Goal: Transaction & Acquisition: Purchase product/service

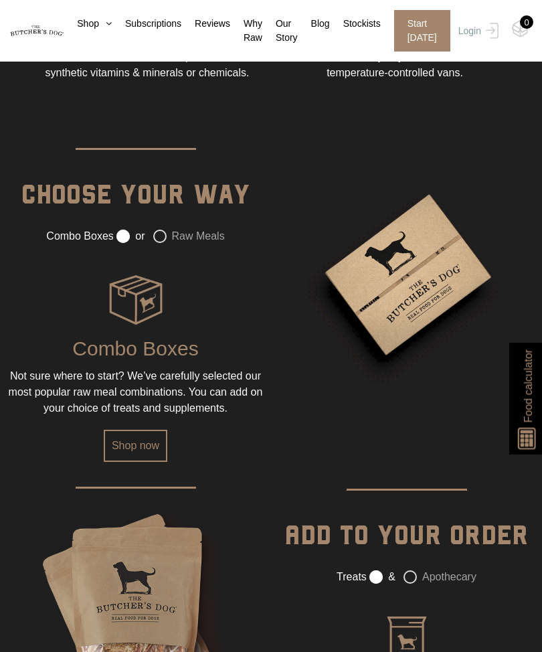
scroll to position [1246, 0]
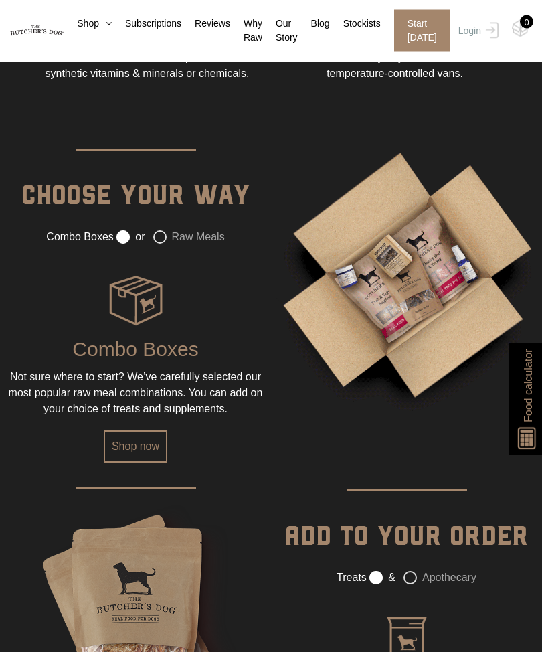
click at [165, 241] on label "Raw Meals" at bounding box center [189, 237] width 72 height 13
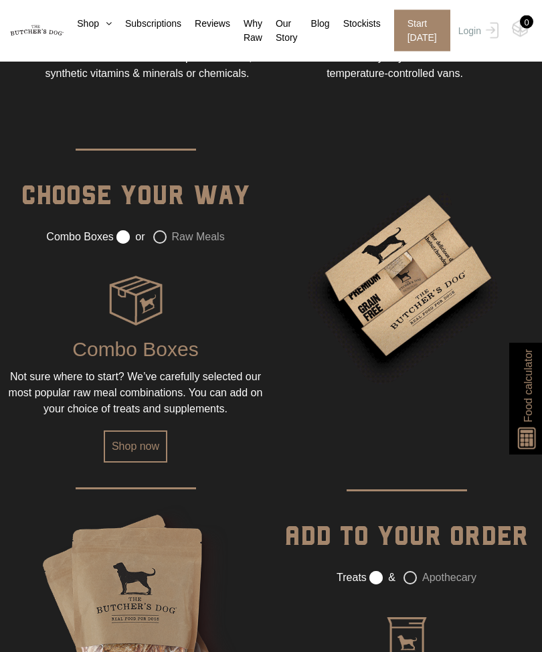
radio input "false"
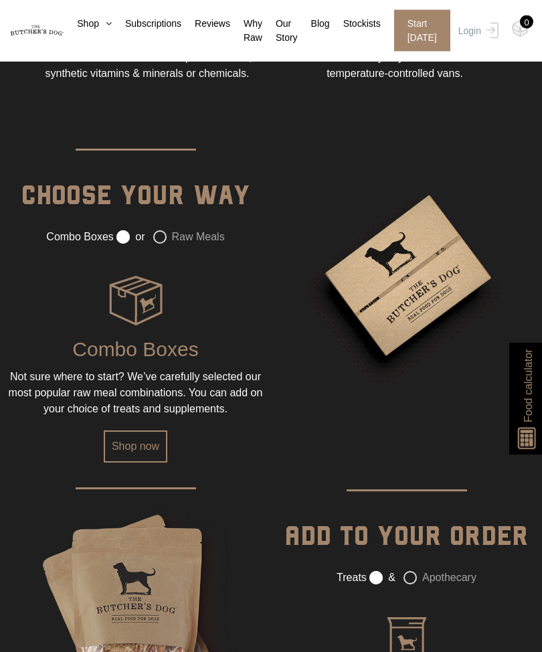
radio input "true"
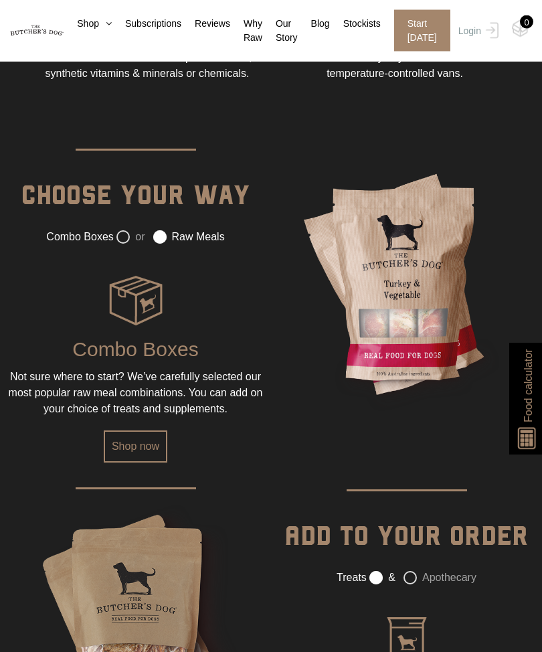
scroll to position [1247, 0]
click at [146, 458] on link "Shop now" at bounding box center [136, 447] width 64 height 32
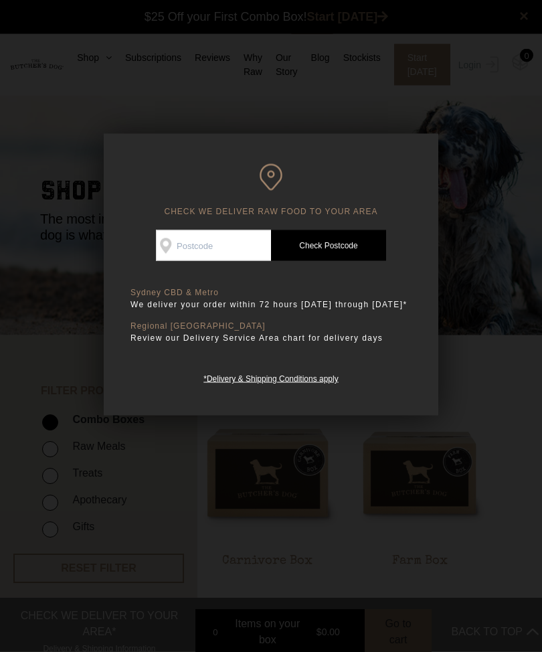
click at [218, 242] on input "Check Availability At" at bounding box center [213, 245] width 115 height 31
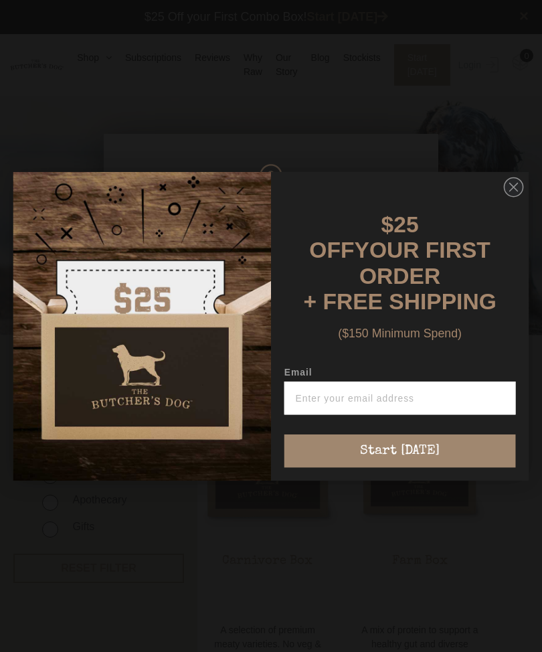
type input "w"
type input "[EMAIL_ADDRESS][DOMAIN_NAME]"
click at [427, 443] on button "Start [DATE]" at bounding box center [401, 451] width 232 height 33
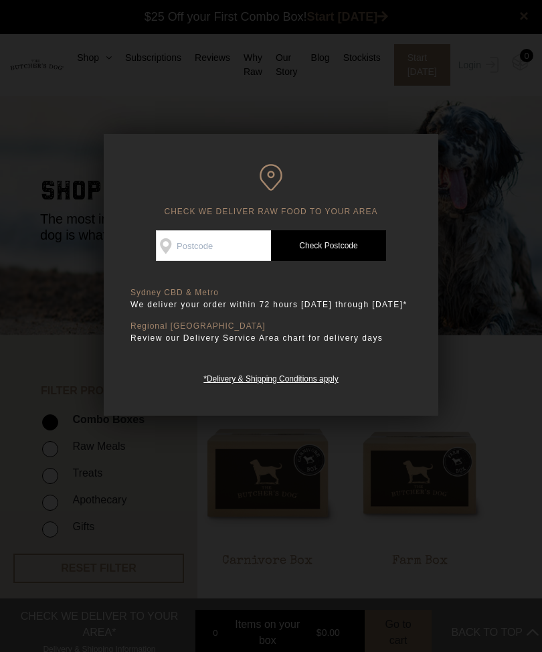
click at [223, 244] on input "Check Availability At" at bounding box center [213, 245] width 115 height 31
type input "2541"
click at [341, 243] on link "Check Postcode" at bounding box center [328, 245] width 115 height 31
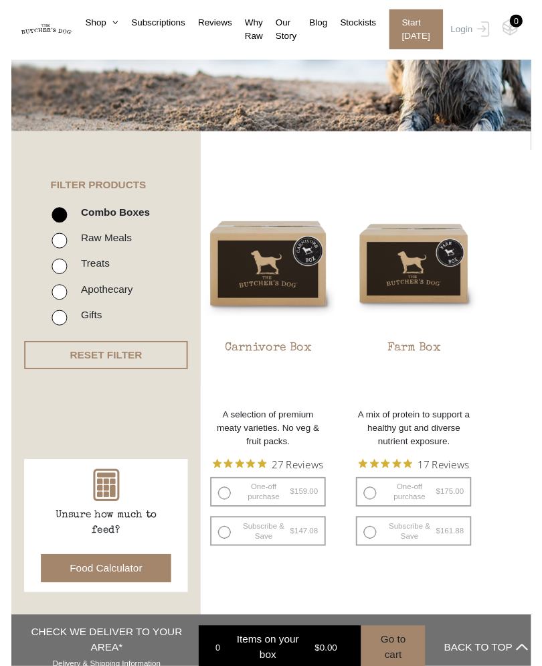
scroll to position [0, 0]
